Goal: Navigation & Orientation: Find specific page/section

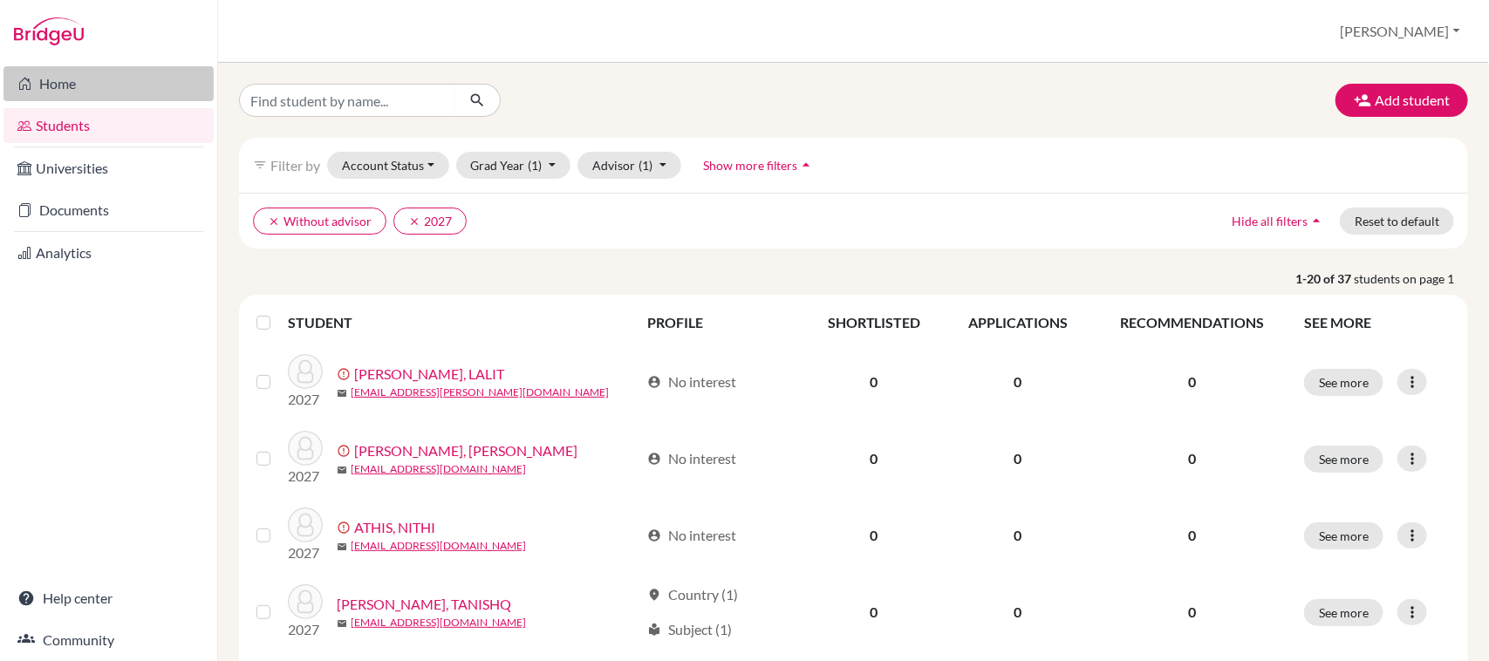
click at [72, 89] on link "Home" at bounding box center [108, 83] width 210 height 35
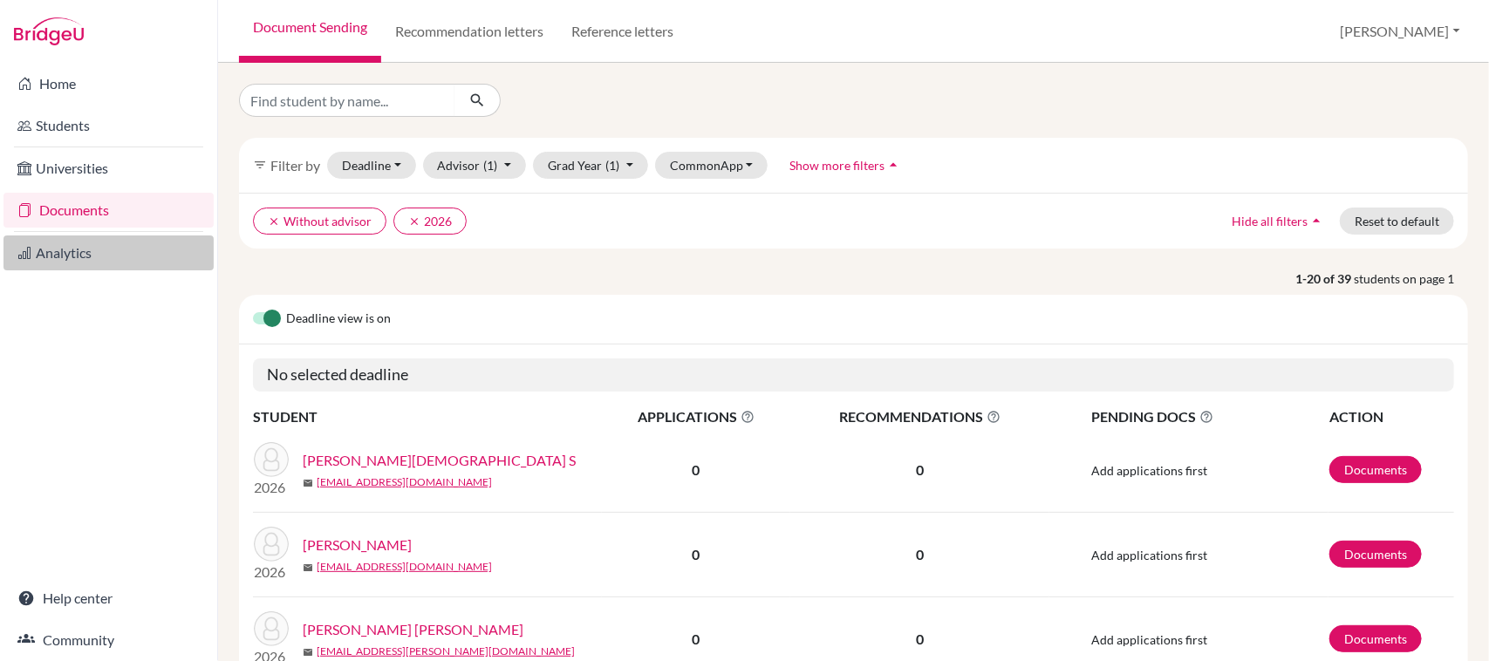
click at [67, 253] on link "Analytics" at bounding box center [108, 253] width 210 height 35
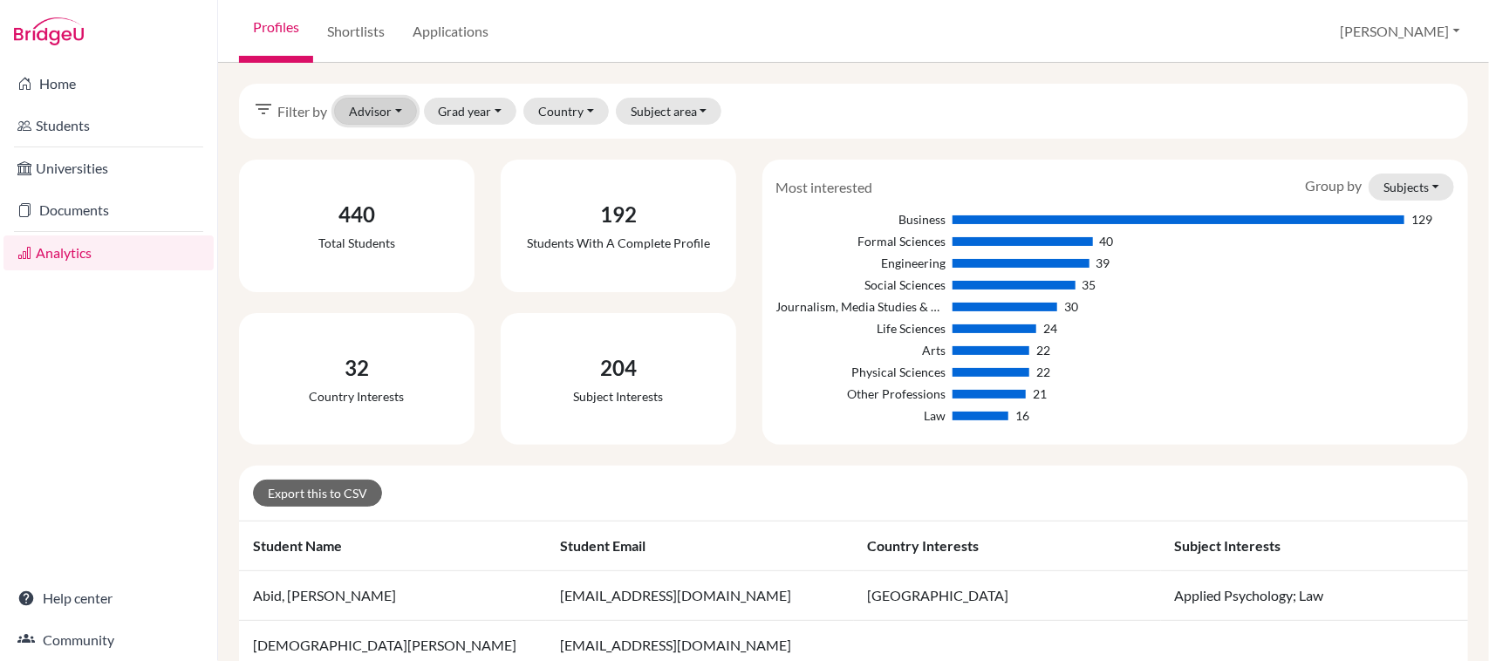
click at [381, 114] on button "Advisor" at bounding box center [375, 111] width 83 height 27
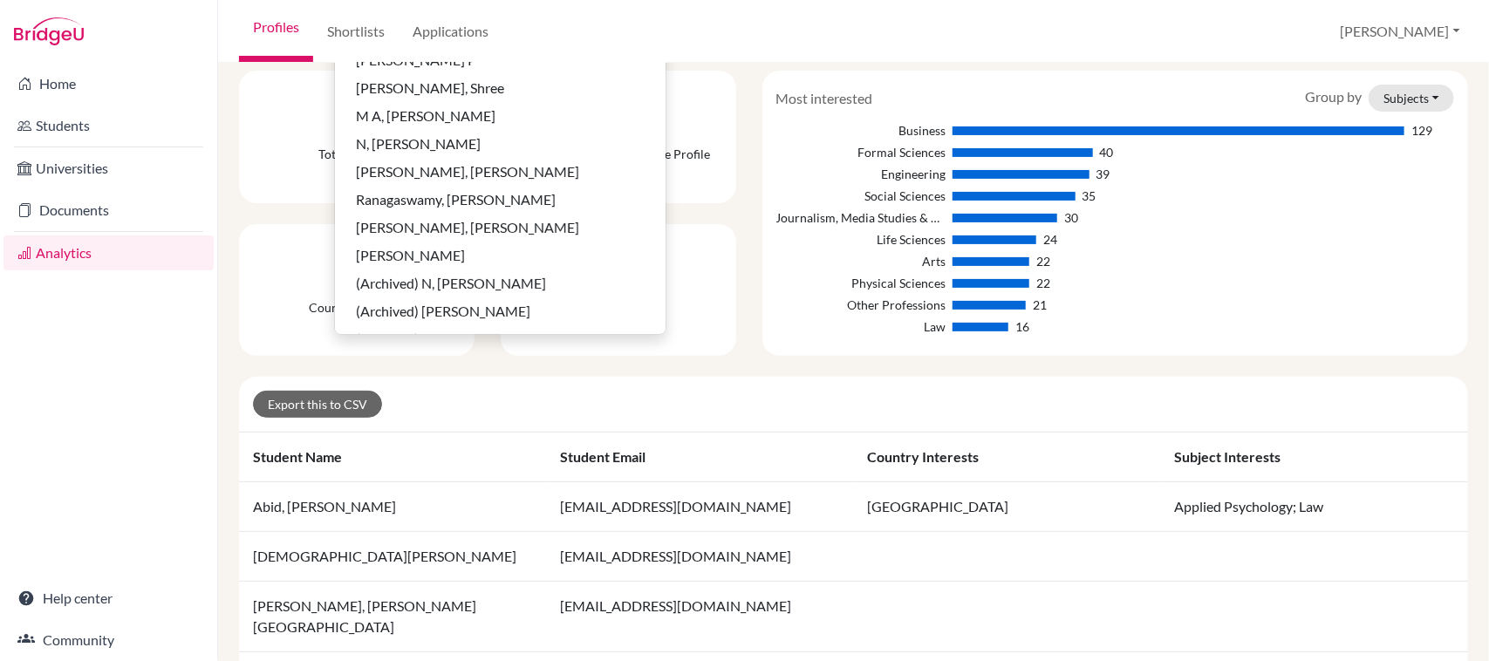
scroll to position [545, 0]
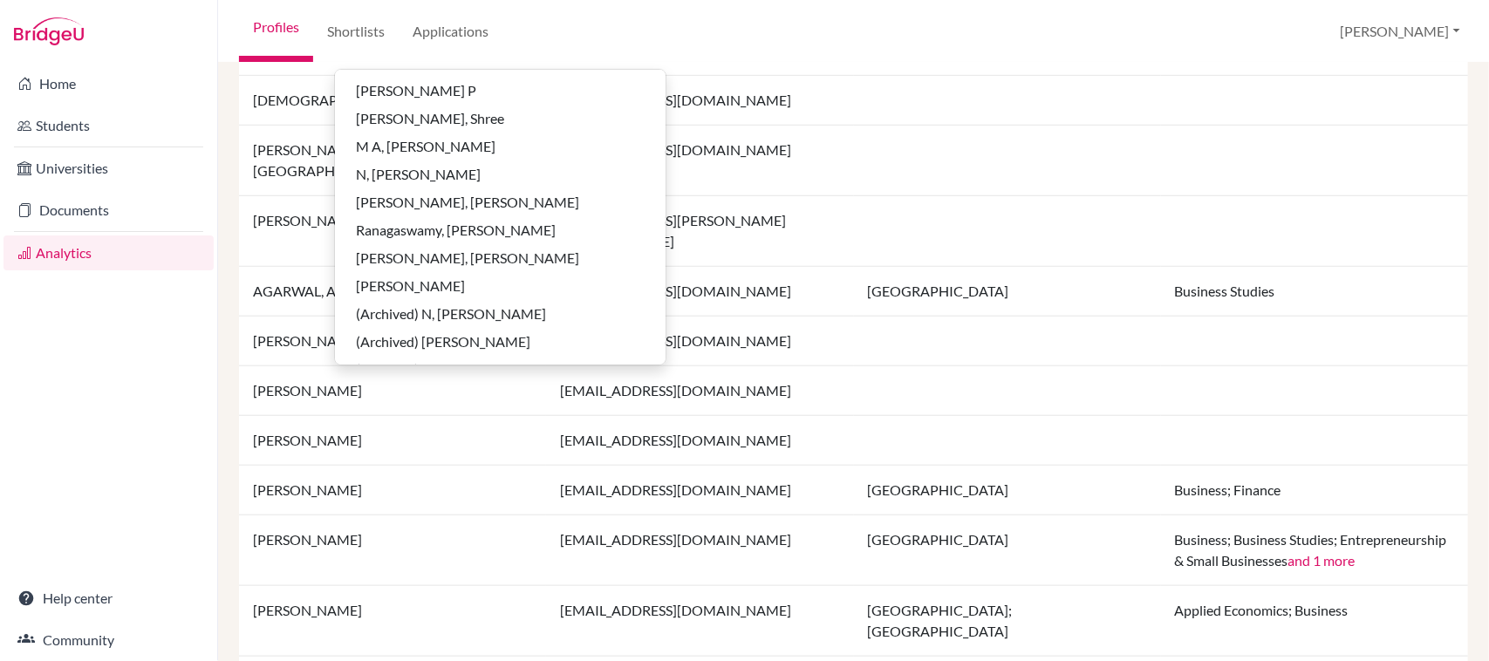
click at [153, 449] on div "Home Students Universities Documents Analytics Help center Community" at bounding box center [108, 362] width 217 height 599
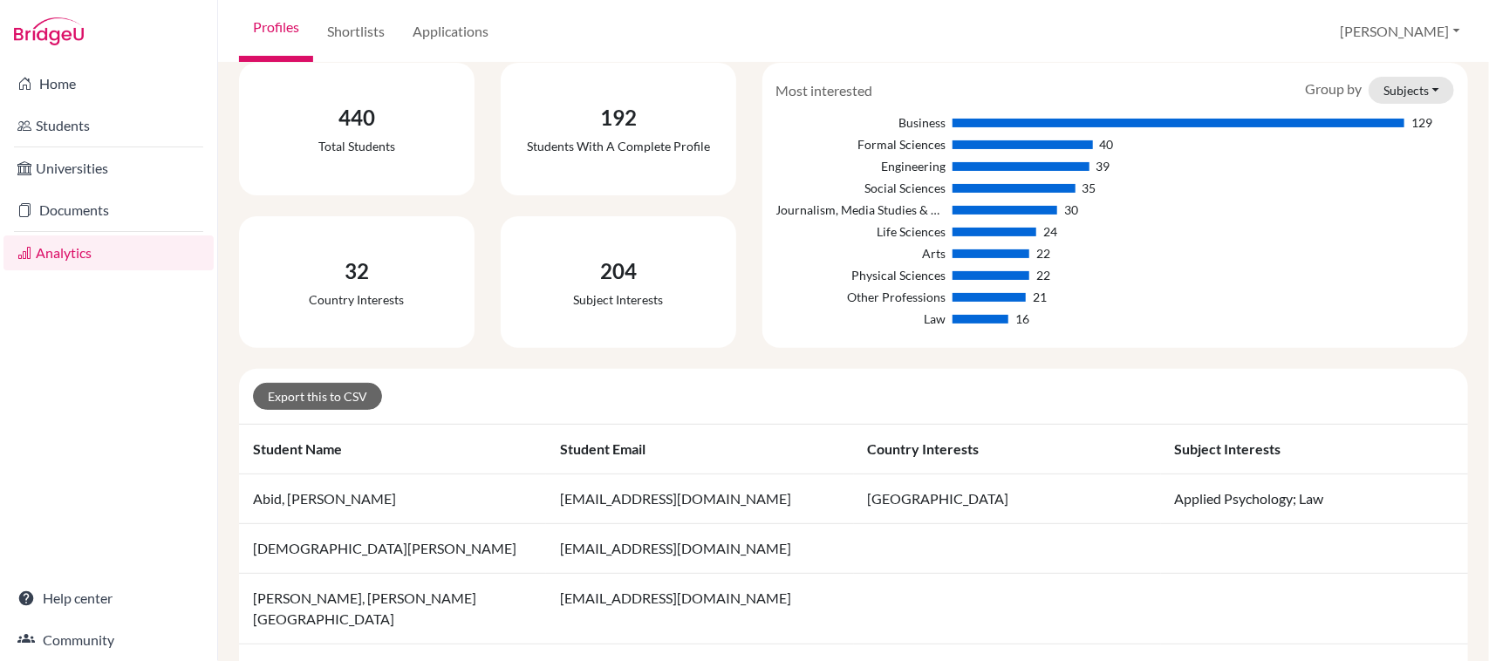
scroll to position [0, 0]
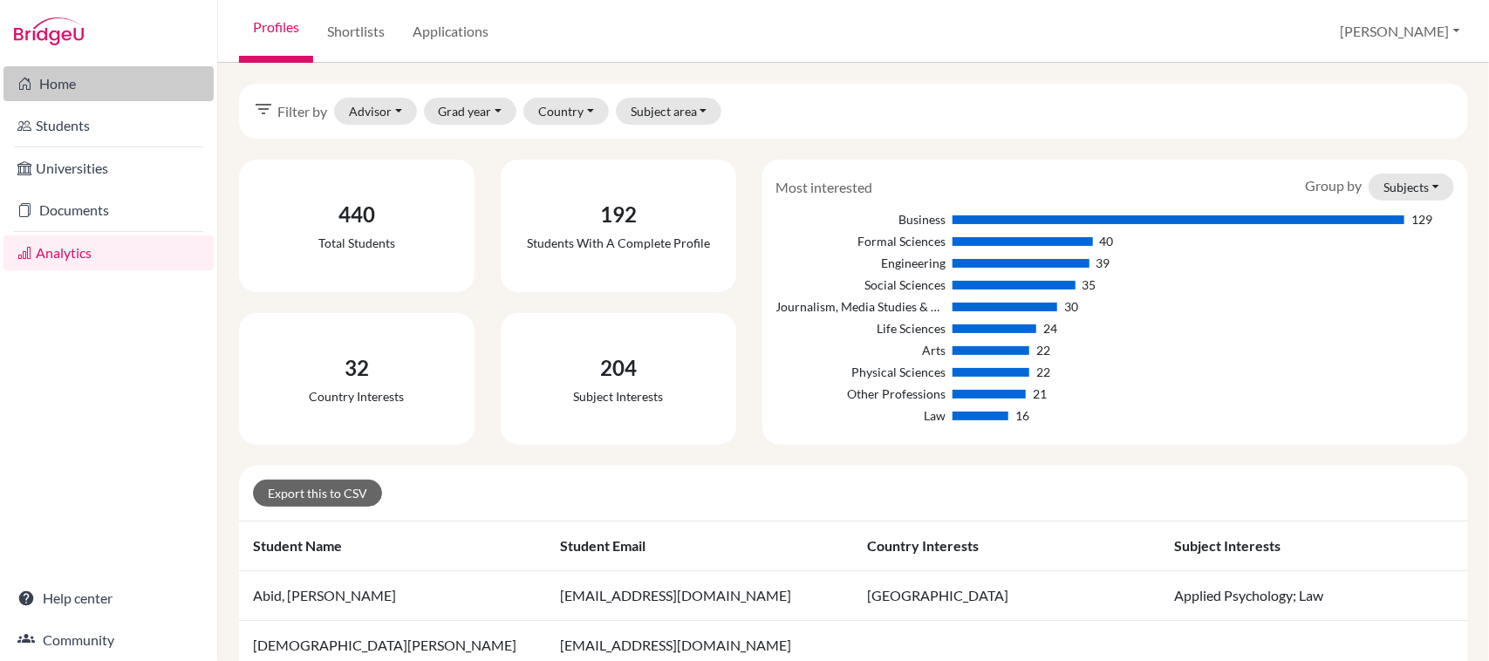
click at [45, 81] on link "Home" at bounding box center [108, 83] width 210 height 35
